Goal: Task Accomplishment & Management: Use online tool/utility

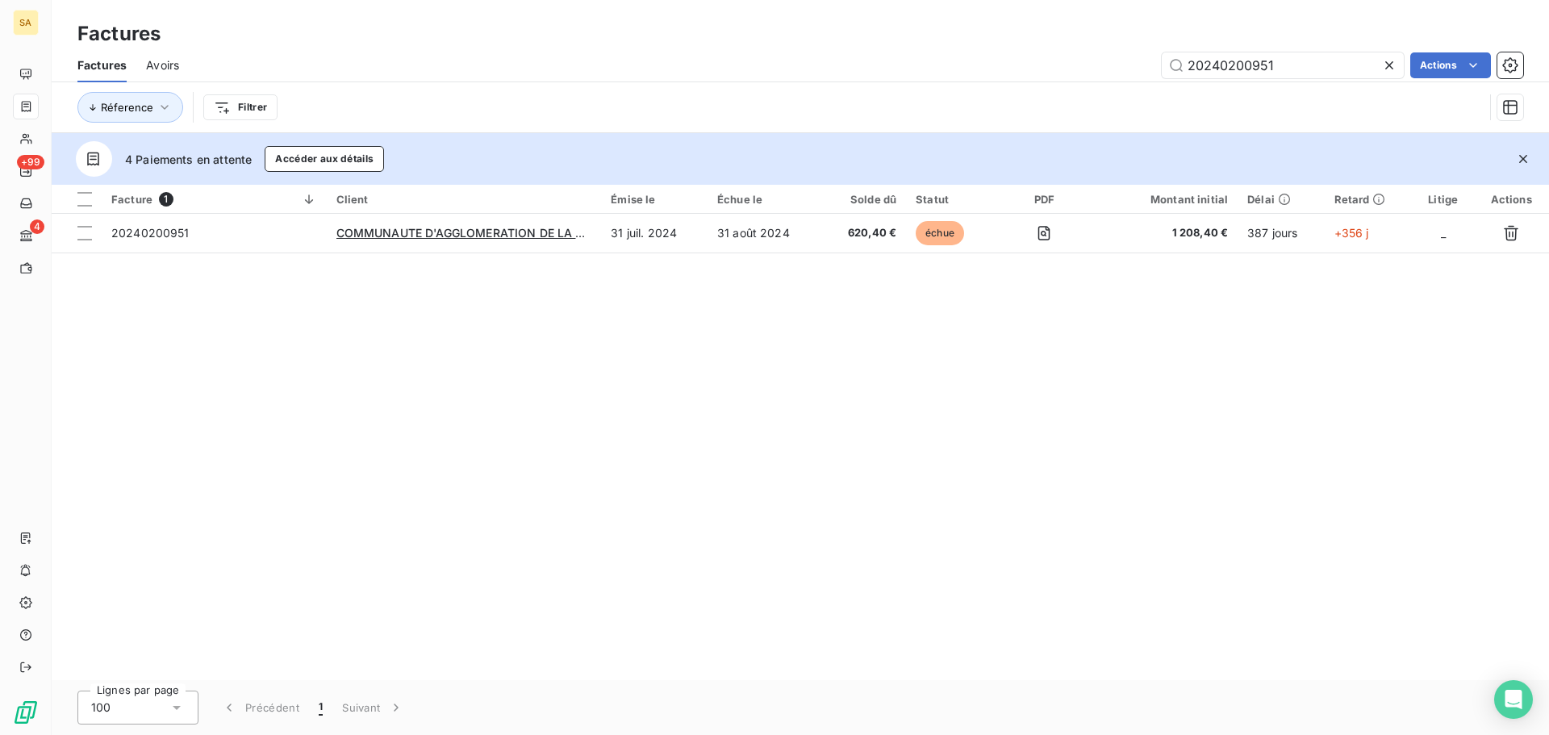
drag, startPoint x: 1296, startPoint y: 69, endPoint x: 708, endPoint y: 86, distance: 588.4
click at [709, 84] on div "Factures Avoirs 20240200951 Actions Réference Filtrer" at bounding box center [800, 90] width 1497 height 84
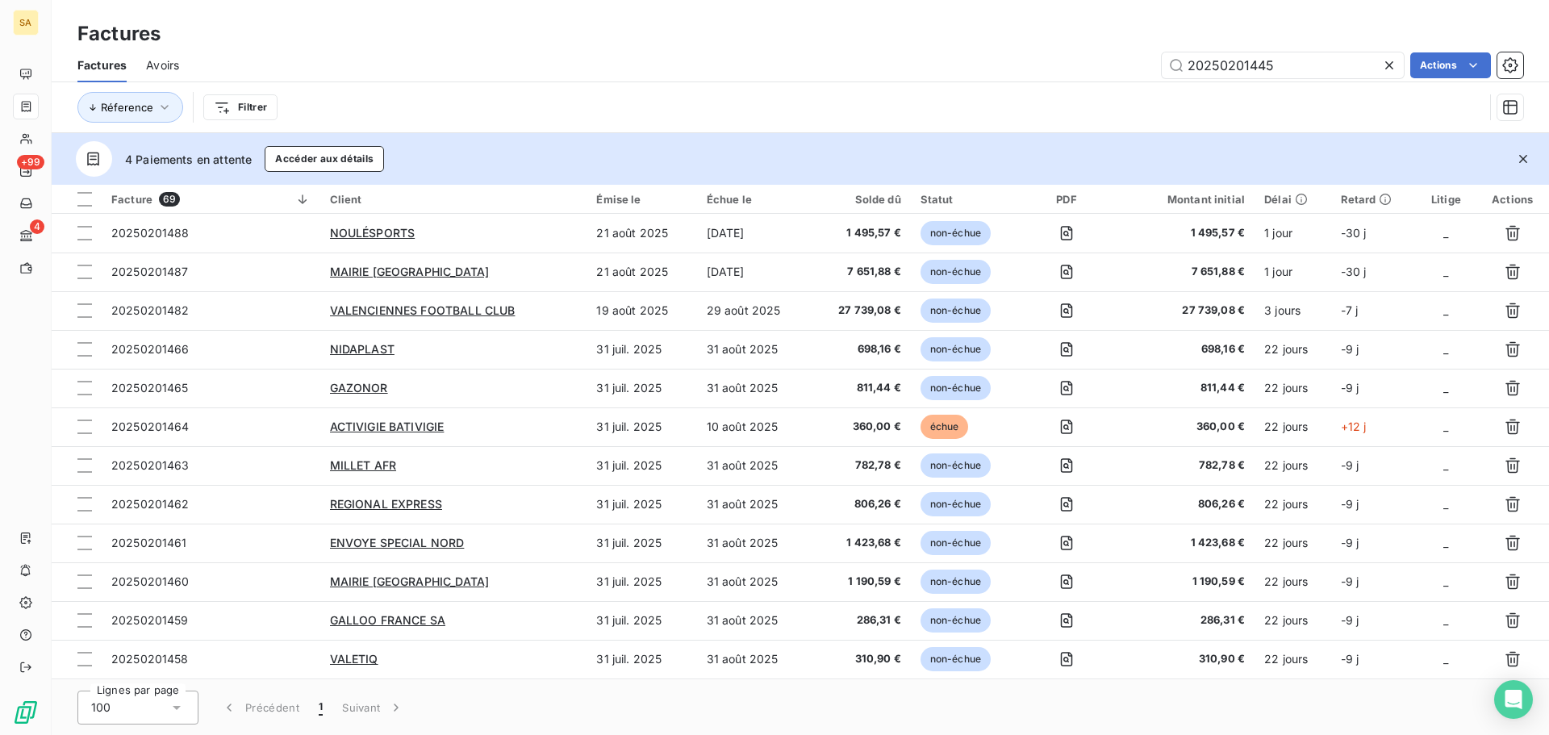
type input "20250201445"
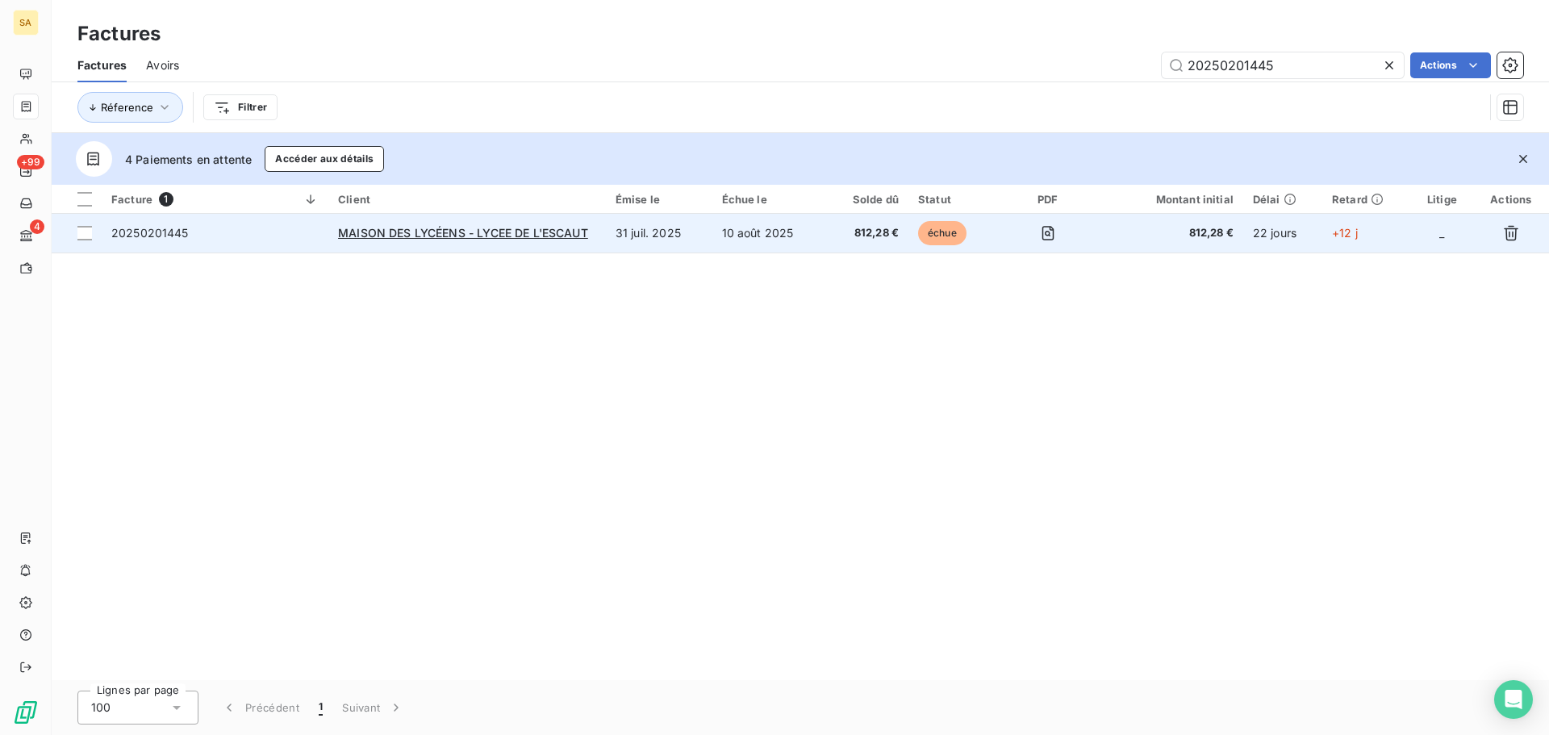
click at [167, 232] on span "20250201445" at bounding box center [149, 233] width 77 height 14
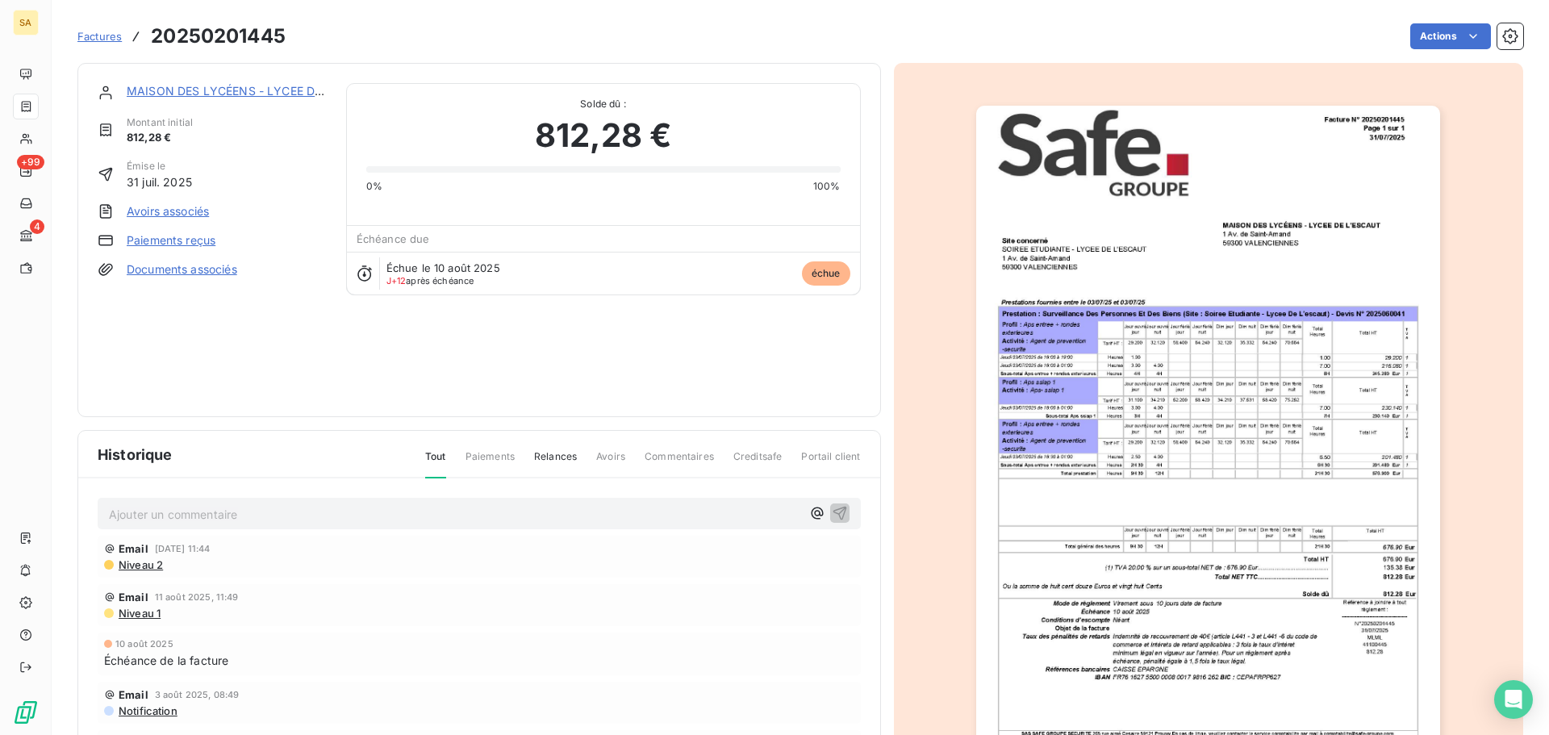
click at [193, 236] on link "Paiements reçus" at bounding box center [171, 240] width 89 height 16
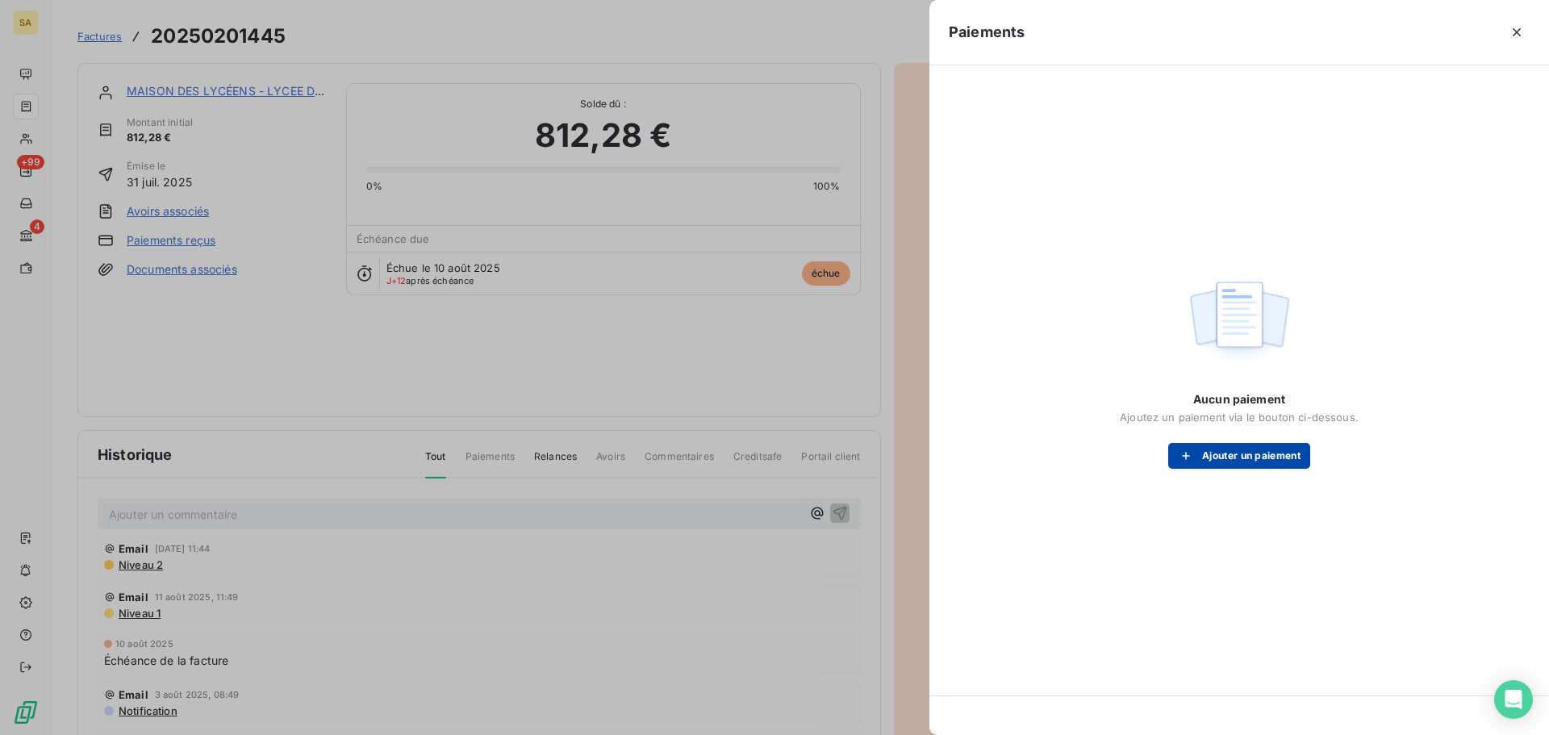
click at [1302, 461] on button "Ajouter un paiement" at bounding box center [1239, 456] width 142 height 26
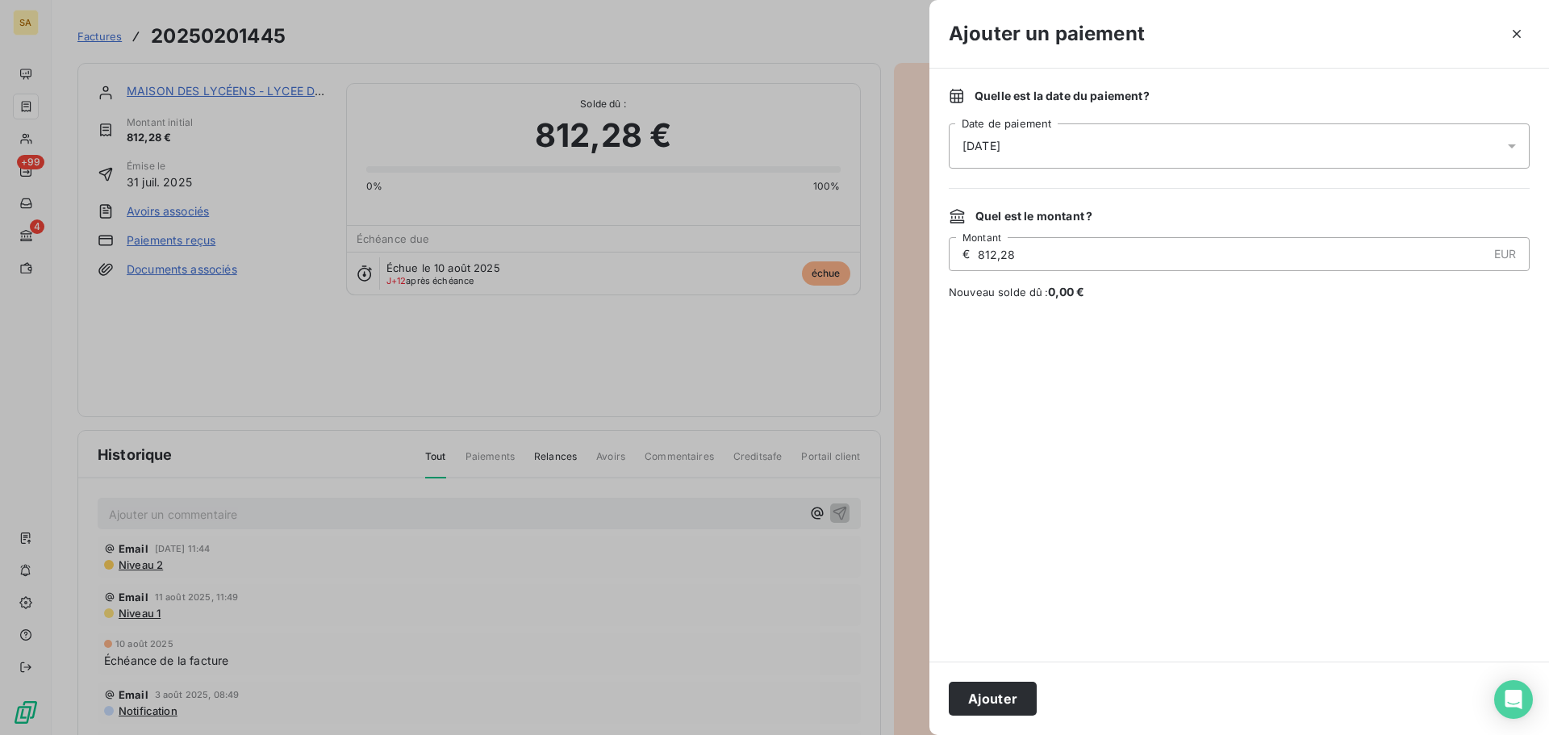
click at [1337, 165] on div "[DATE]" at bounding box center [1239, 145] width 581 height 45
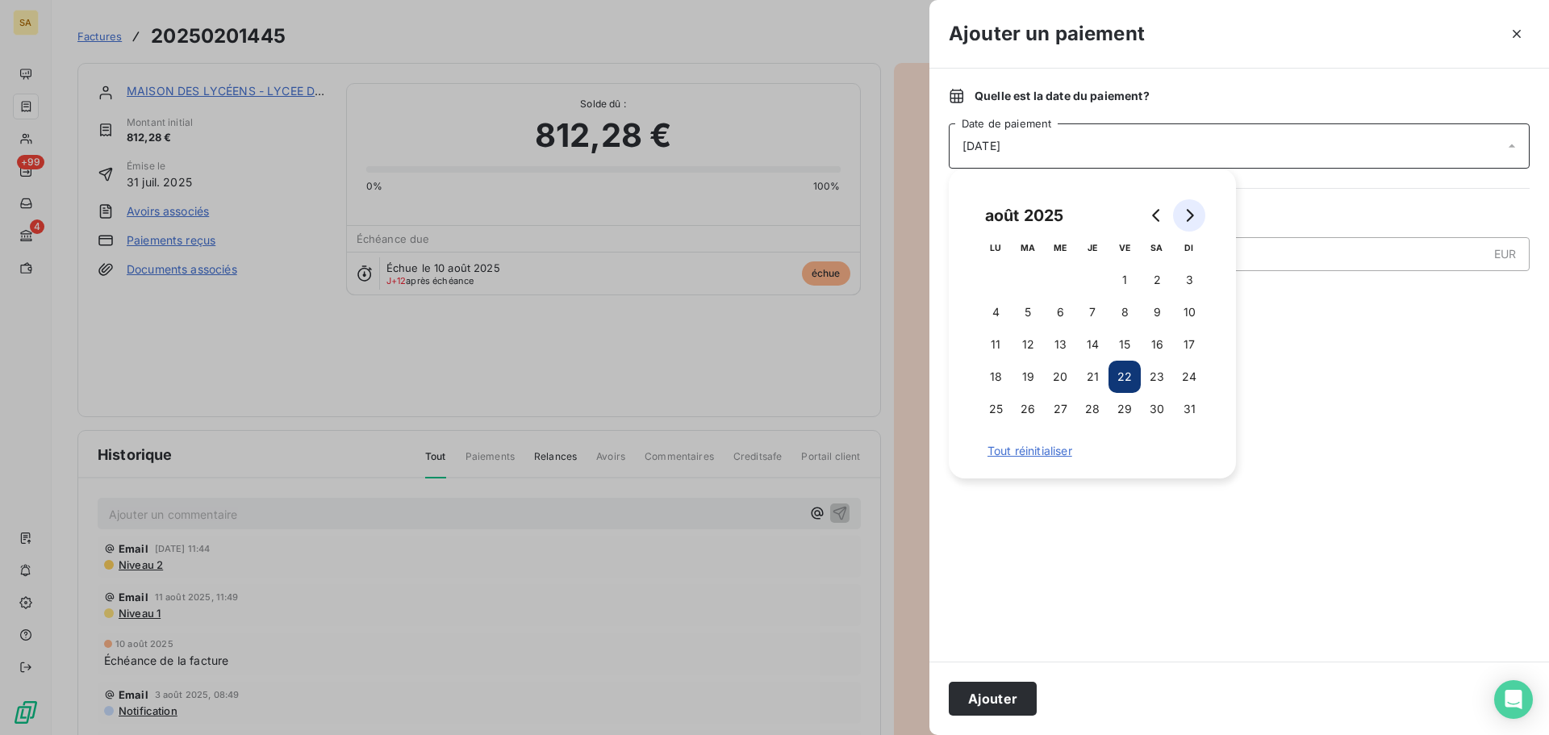
click at [1179, 210] on button "Go to next month" at bounding box center [1189, 215] width 32 height 32
click at [1001, 282] on button "1" at bounding box center [995, 280] width 32 height 32
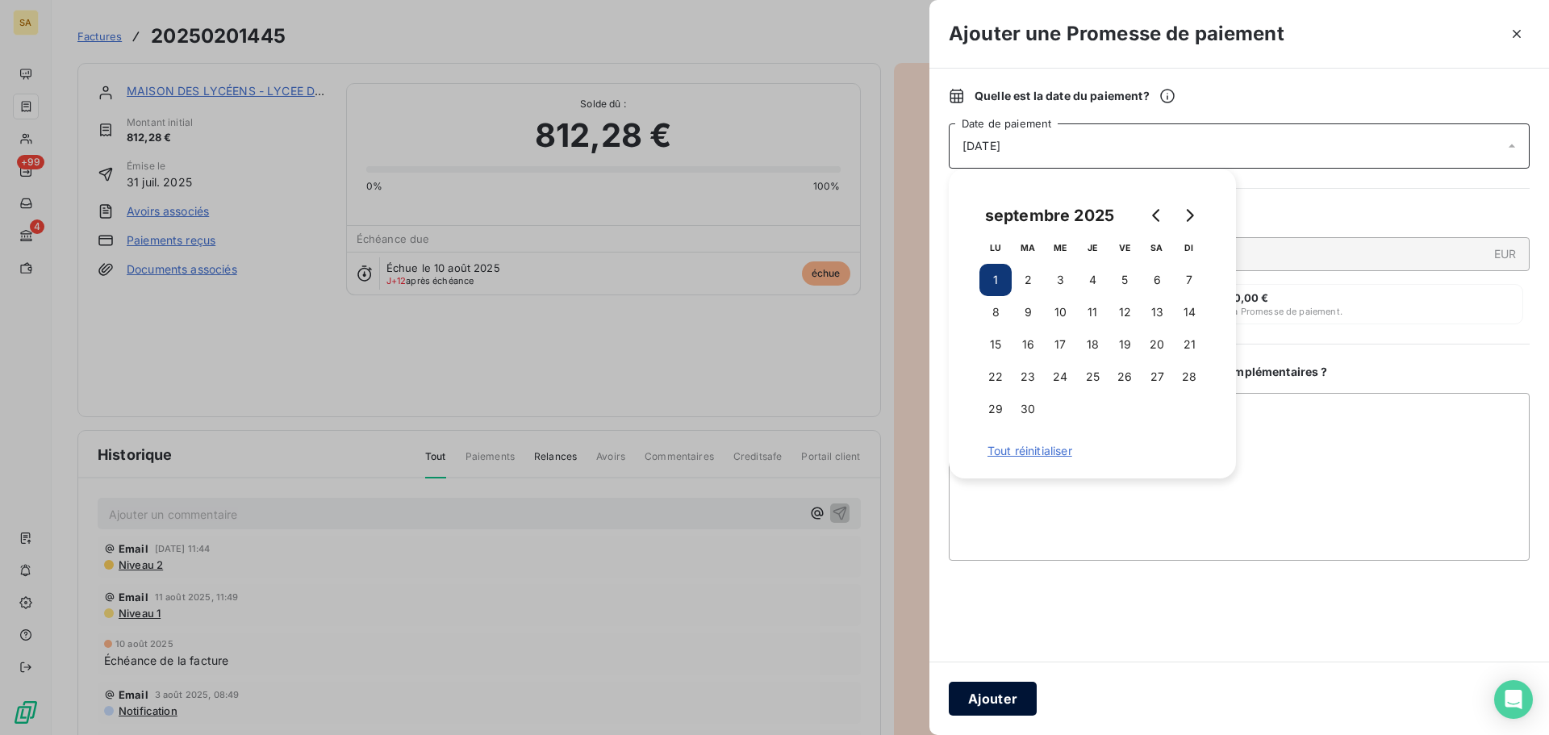
click at [1003, 692] on button "Ajouter" at bounding box center [993, 699] width 88 height 34
